Goal: Find specific fact: Find specific fact

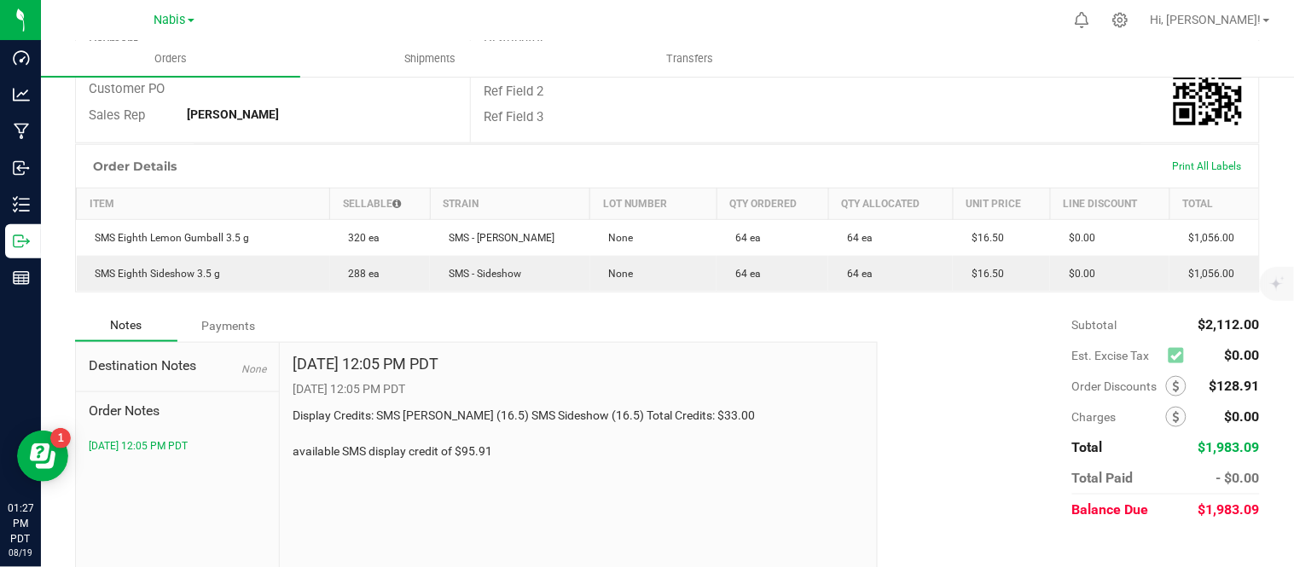
scroll to position [347, 0]
drag, startPoint x: 508, startPoint y: 450, endPoint x: 292, endPoint y: 450, distance: 216.7
click at [293, 450] on p "Display Credits: SMS Lemon Gumball (16.5) SMS Sideshow (16.5) Total Credits: $3…" at bounding box center [579, 434] width 572 height 54
copy p "available SMS display credit of $95.91"
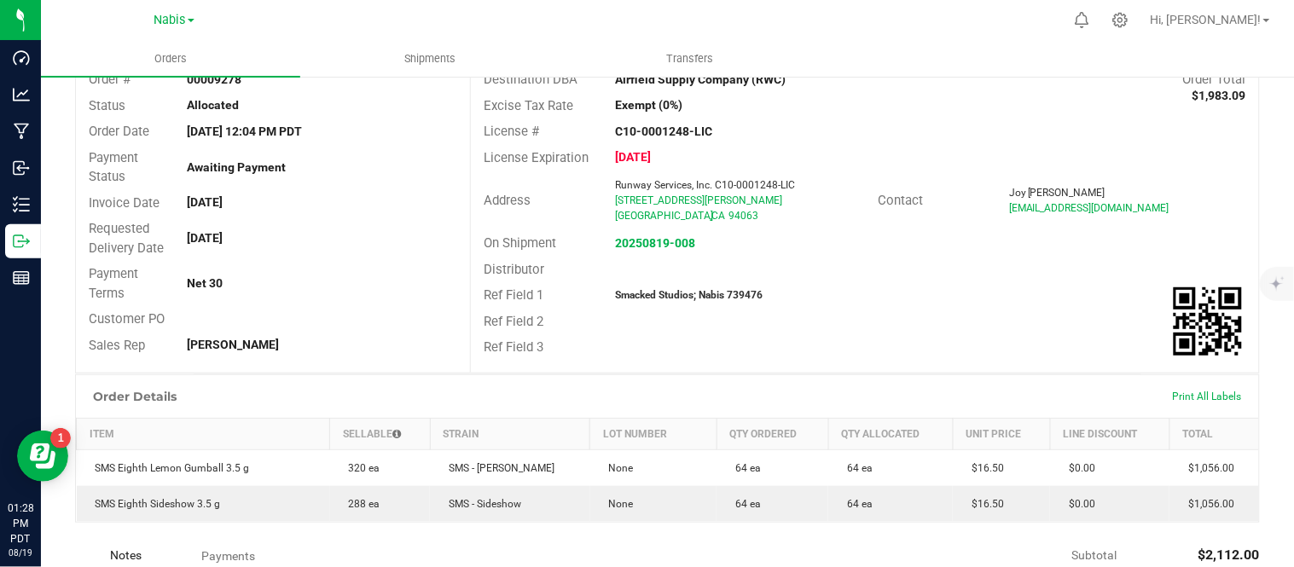
scroll to position [109, 0]
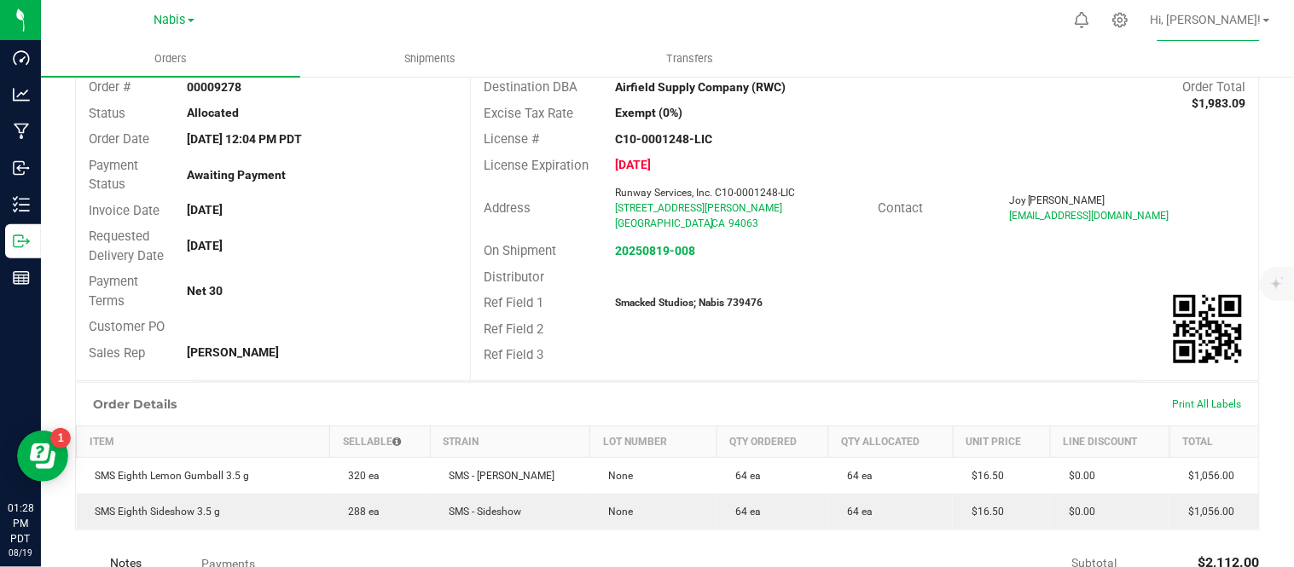
click at [742, 300] on strong "Smacked Studios; Nabis 739476" at bounding box center [689, 303] width 148 height 12
copy strong "739476"
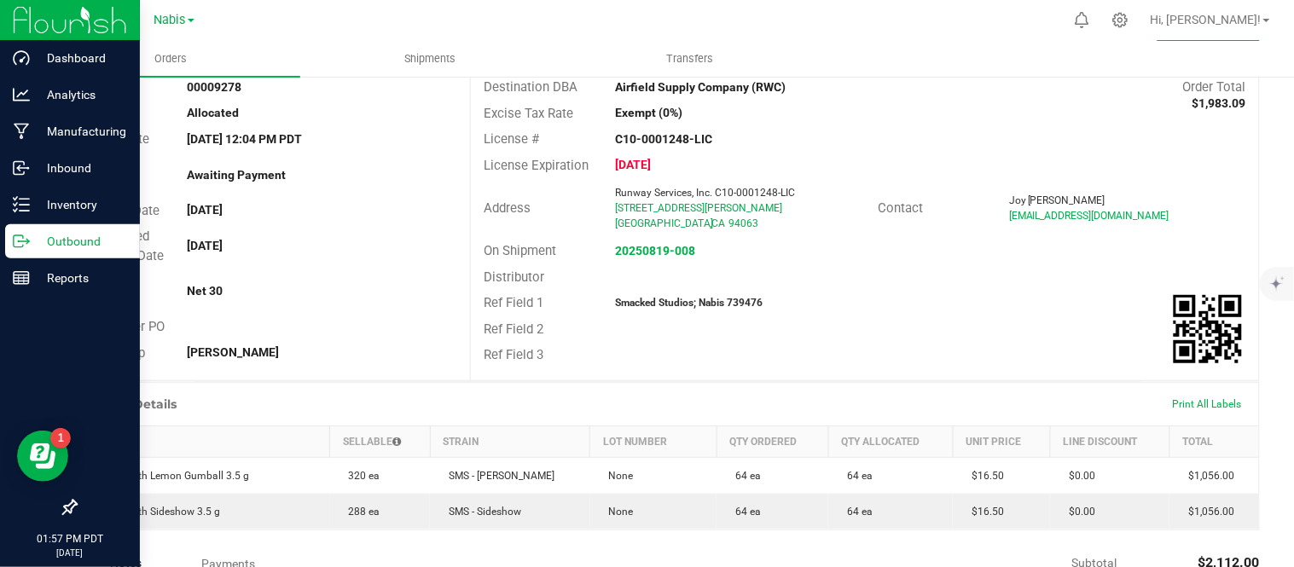
click at [30, 237] on p "Outbound" at bounding box center [81, 241] width 102 height 20
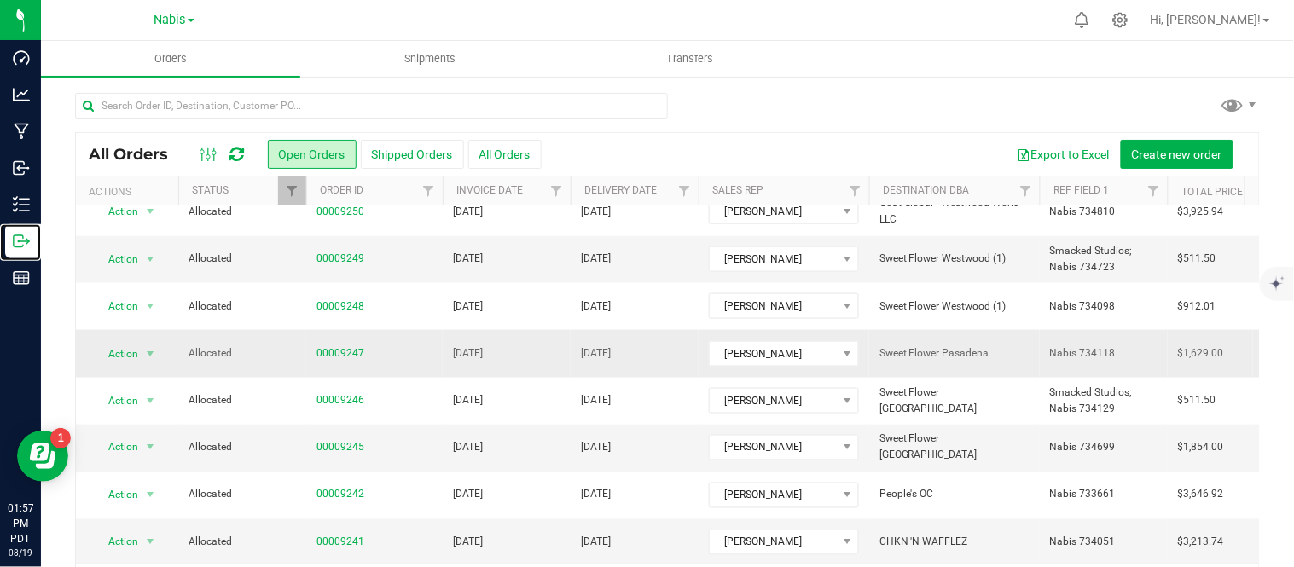
scroll to position [55, 0]
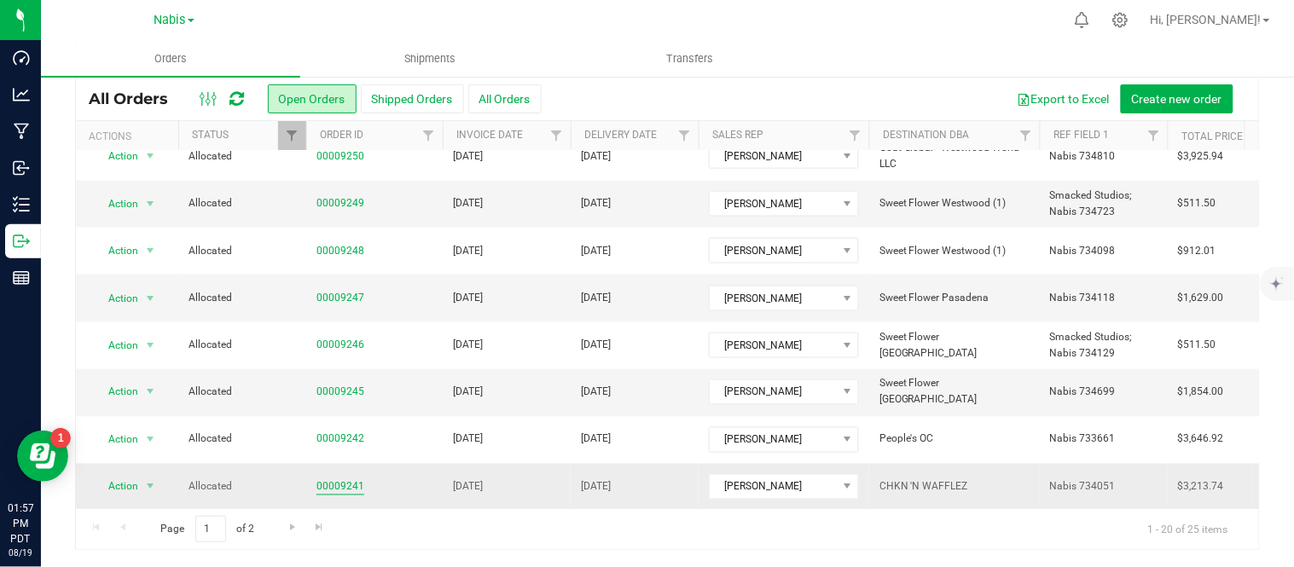
click at [339, 479] on link "00009241" at bounding box center [340, 487] width 48 height 16
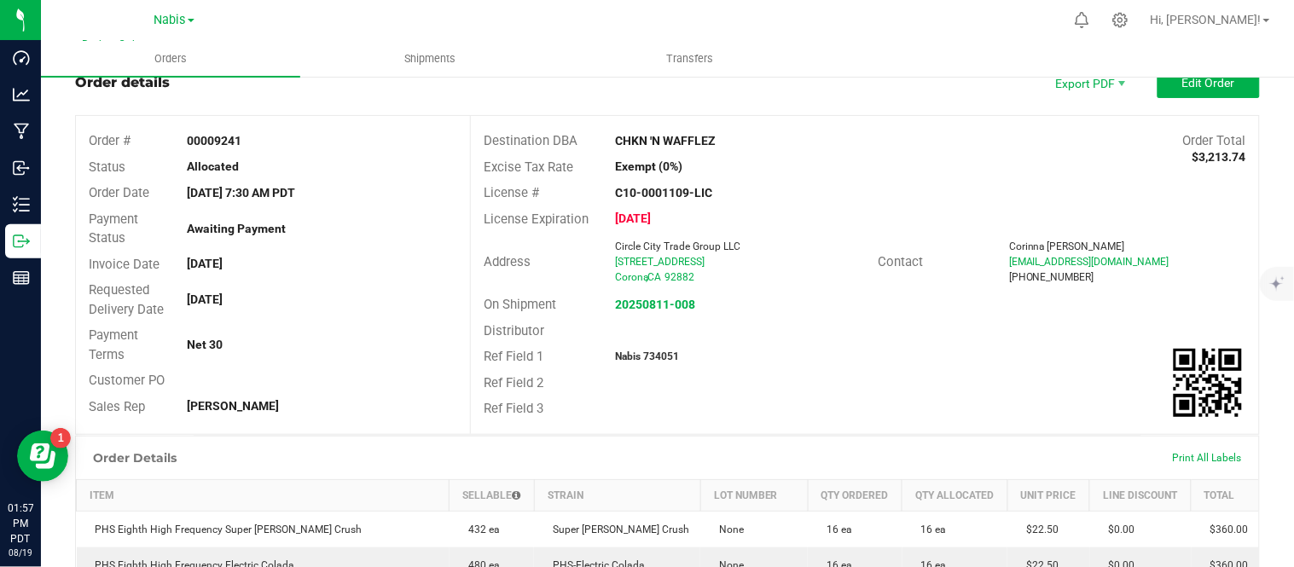
click at [664, 351] on strong "Nabis 734051" at bounding box center [647, 357] width 64 height 12
copy strong "734051"
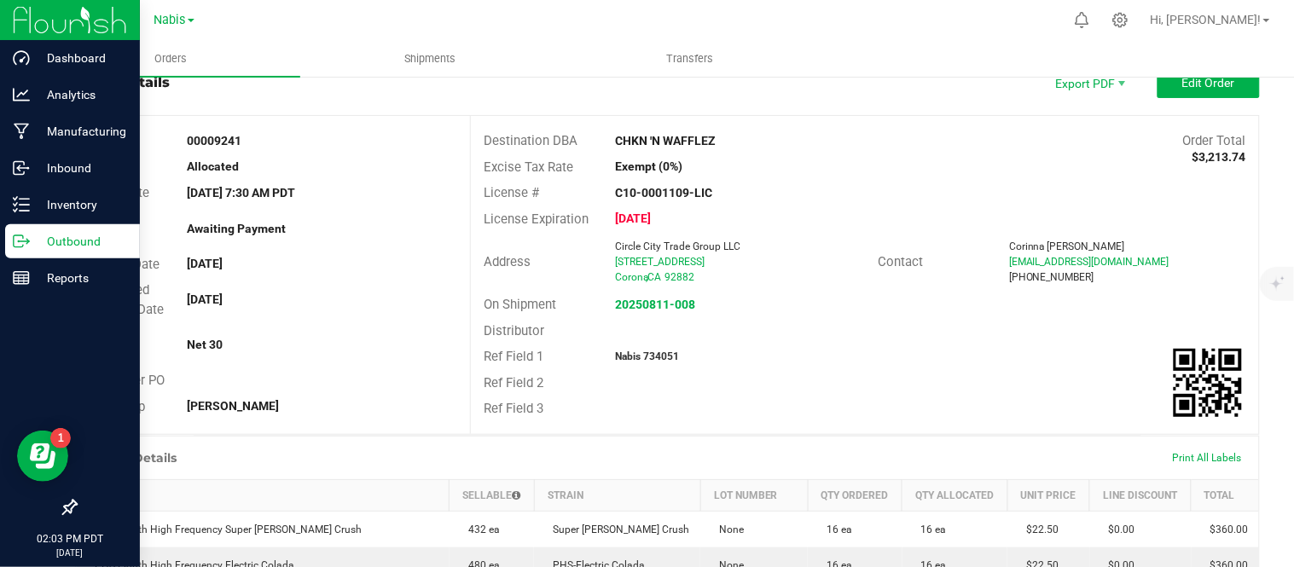
click at [96, 235] on p "Outbound" at bounding box center [81, 241] width 102 height 20
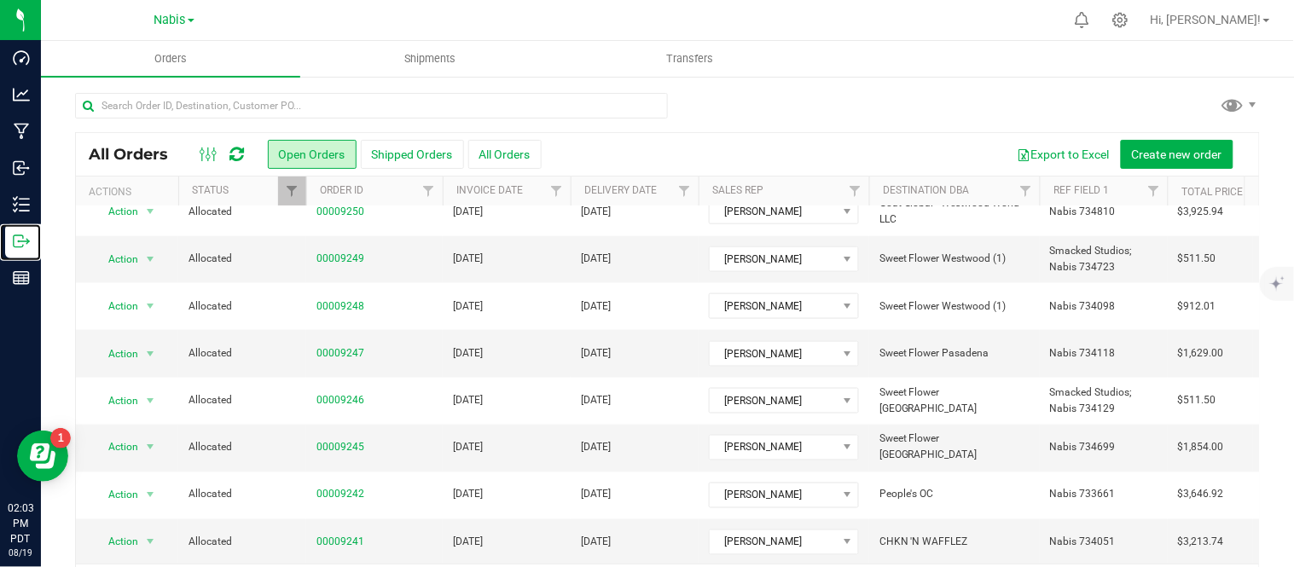
scroll to position [55, 0]
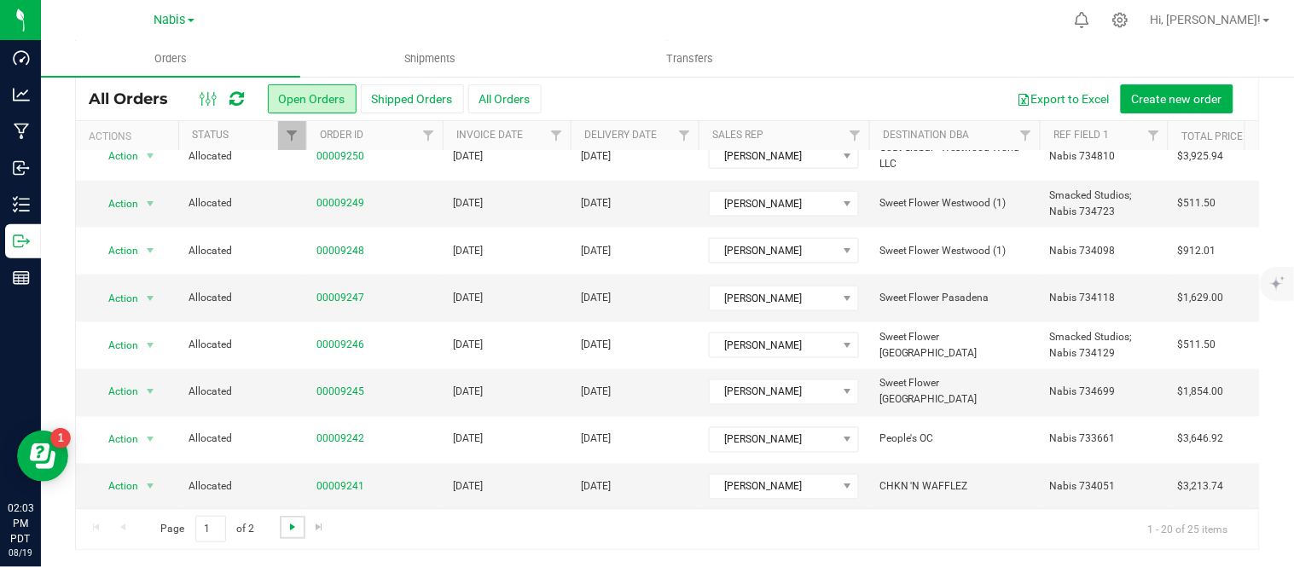
click at [291, 523] on span "Go to the next page" at bounding box center [293, 527] width 14 height 14
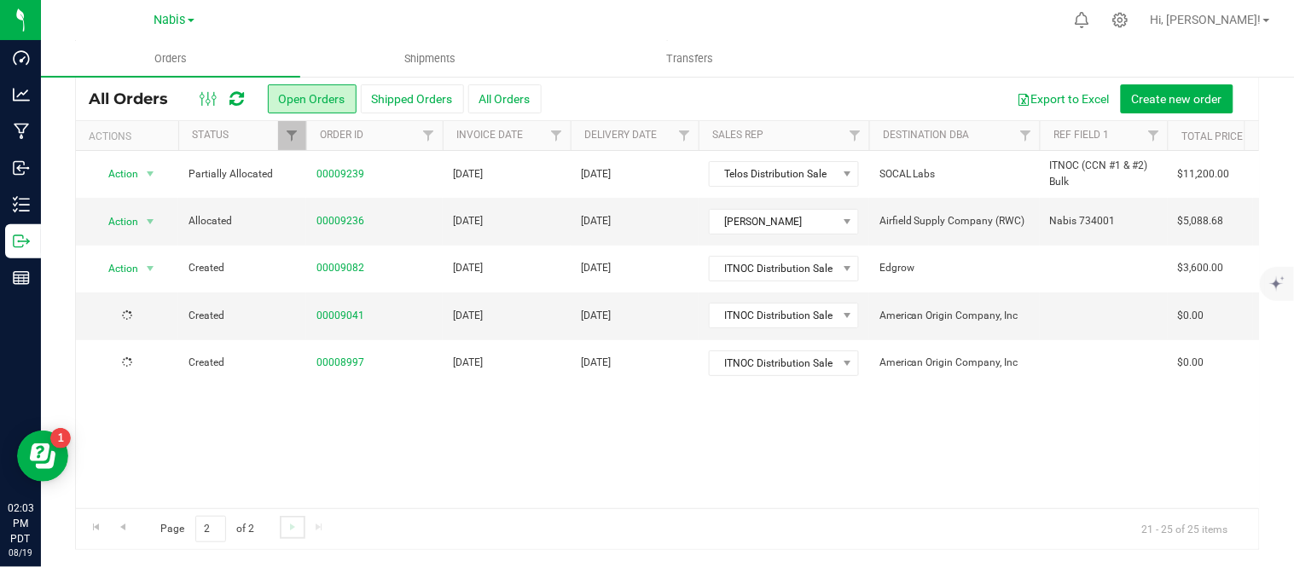
scroll to position [0, 0]
click at [122, 530] on span "Go to the previous page" at bounding box center [123, 527] width 14 height 14
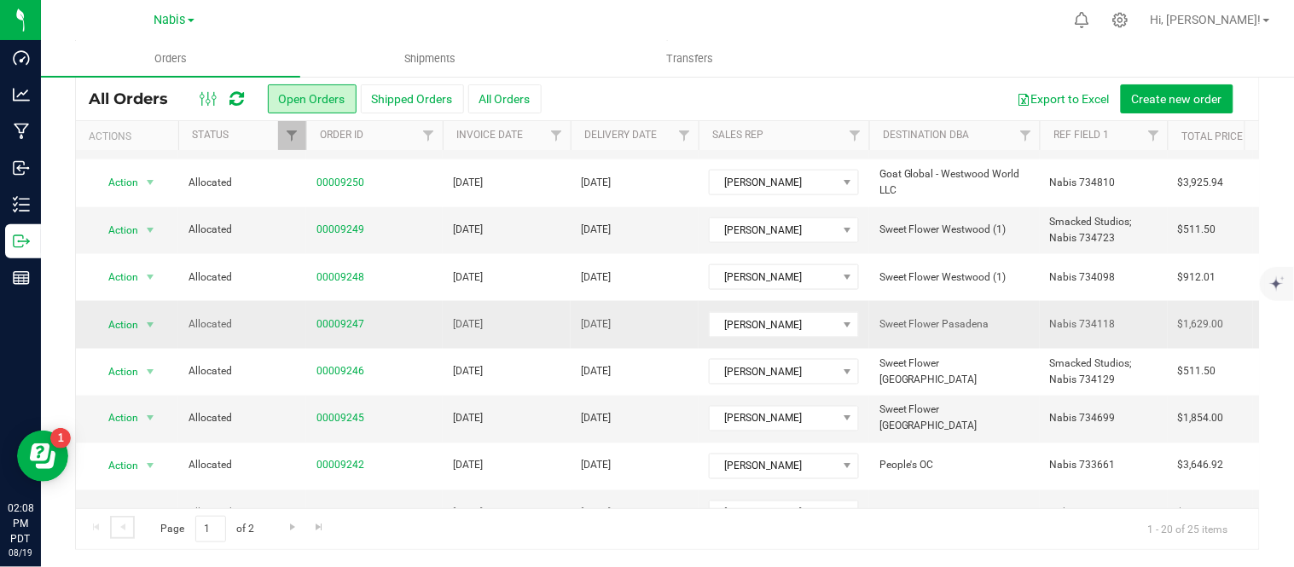
scroll to position [601, 0]
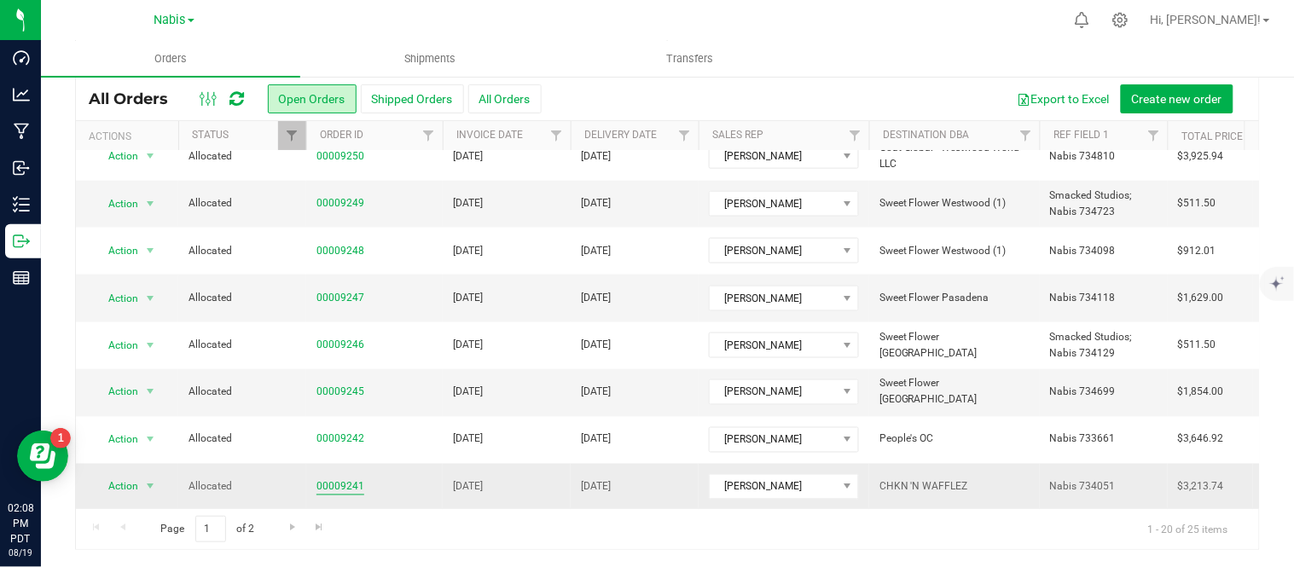
click at [339, 479] on link "00009241" at bounding box center [340, 487] width 48 height 16
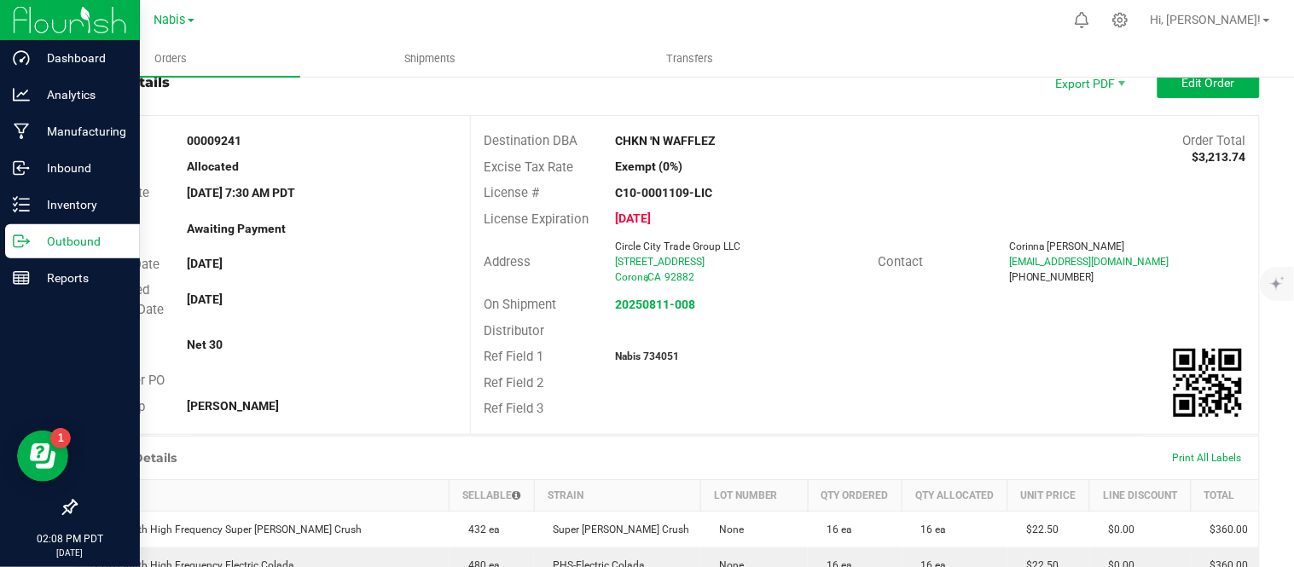
click at [89, 248] on p "Outbound" at bounding box center [81, 241] width 102 height 20
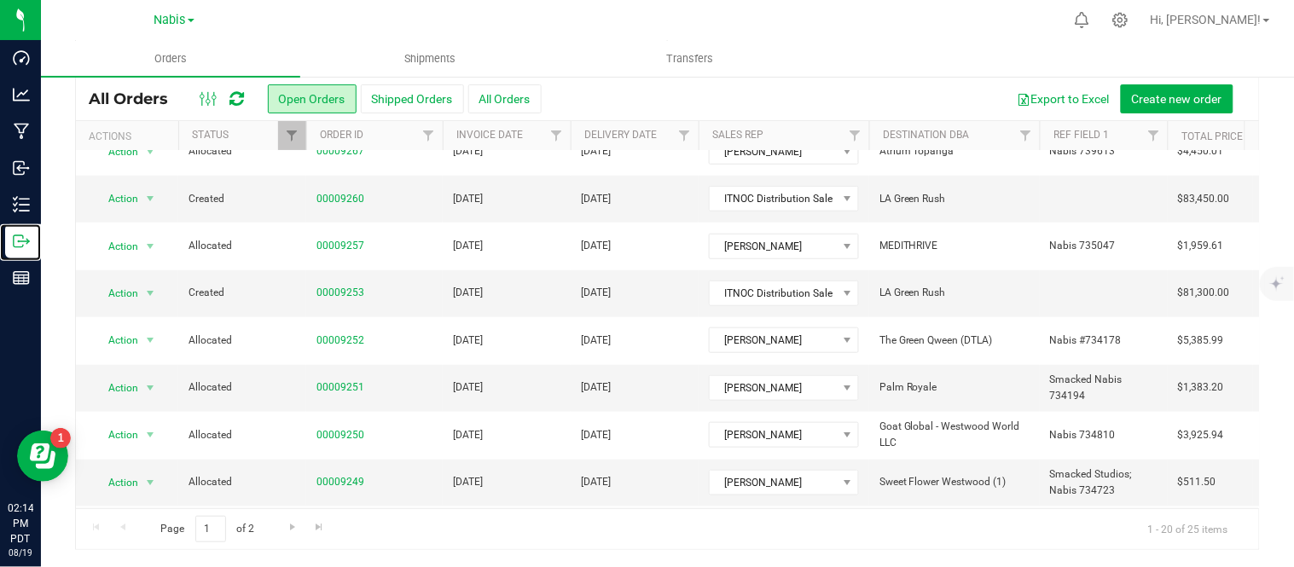
scroll to position [601, 0]
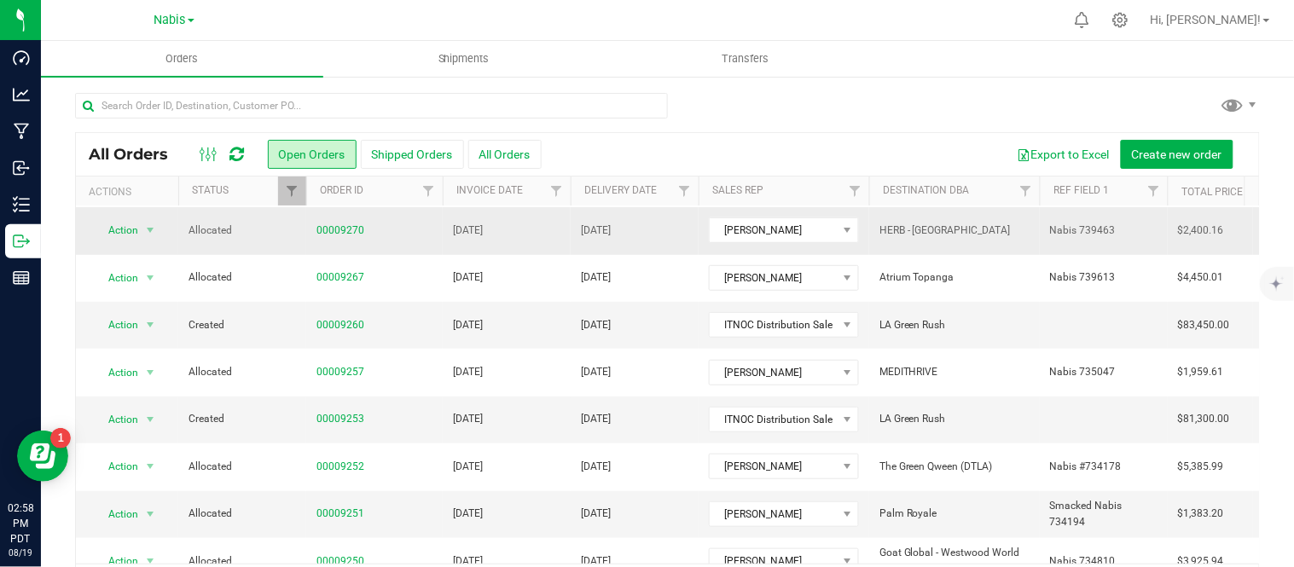
scroll to position [437, 0]
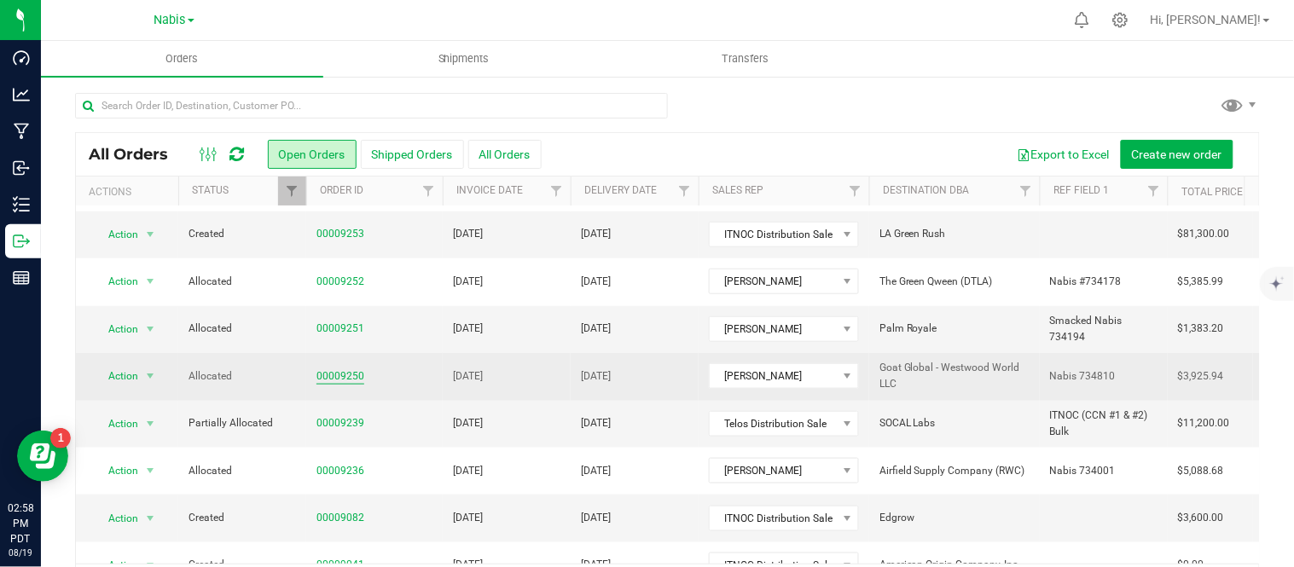
click at [343, 369] on link "00009250" at bounding box center [340, 377] width 48 height 16
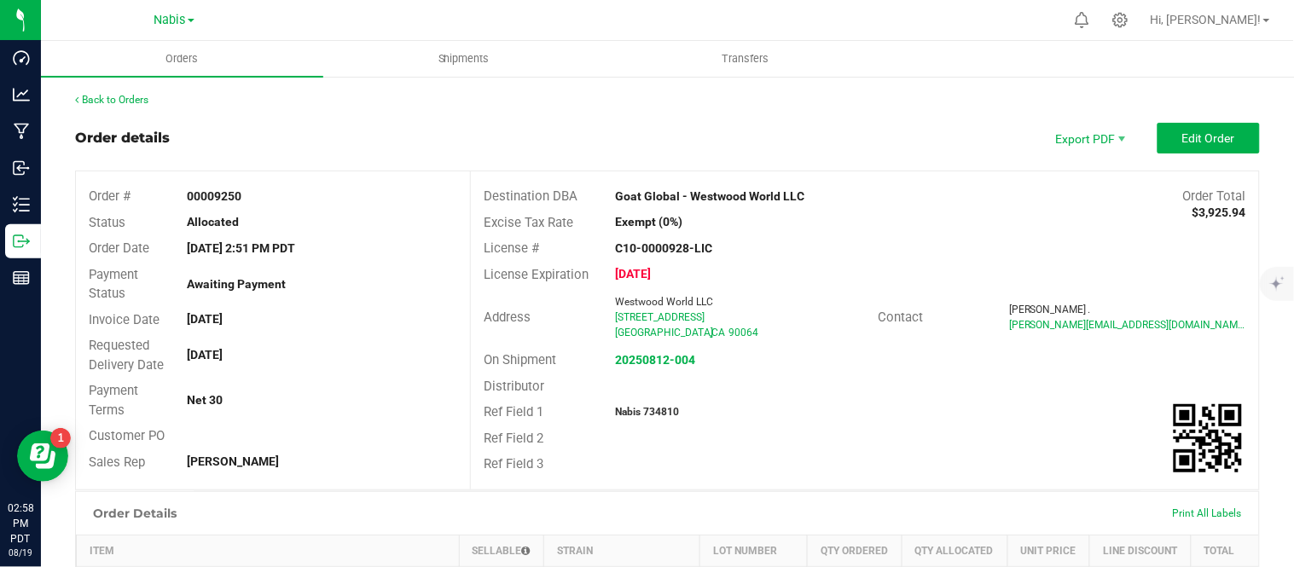
click at [659, 407] on strong "Nabis 734810" at bounding box center [647, 412] width 64 height 12
copy strong "734810"
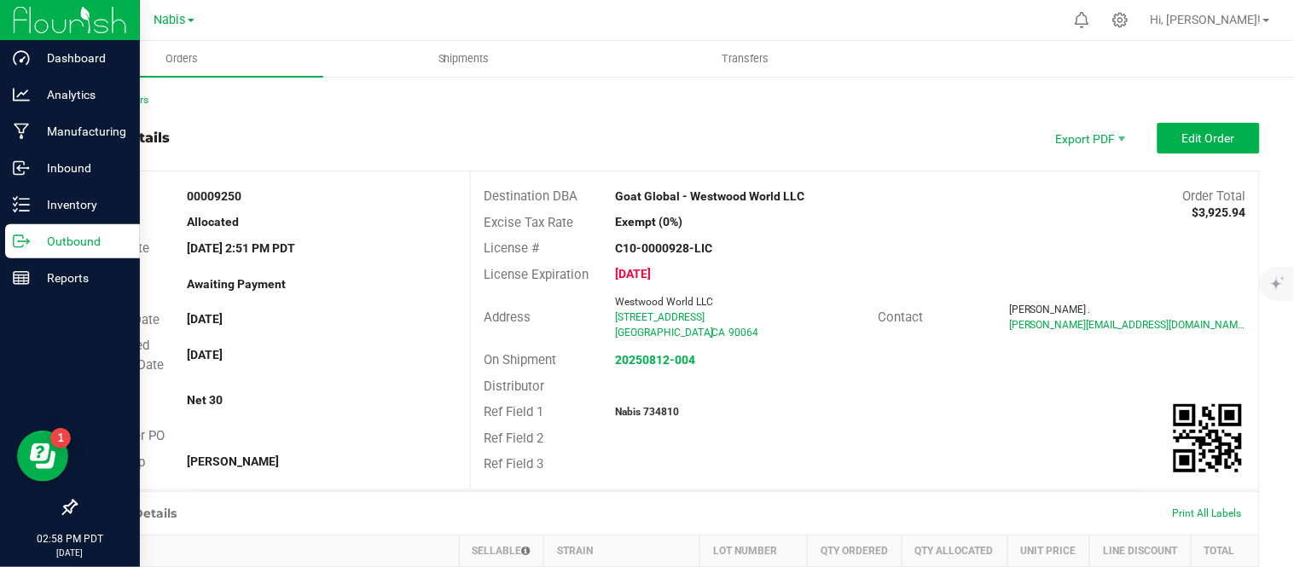
click at [53, 244] on p "Outbound" at bounding box center [81, 241] width 102 height 20
